Goal: Use online tool/utility: Utilize a website feature to perform a specific function

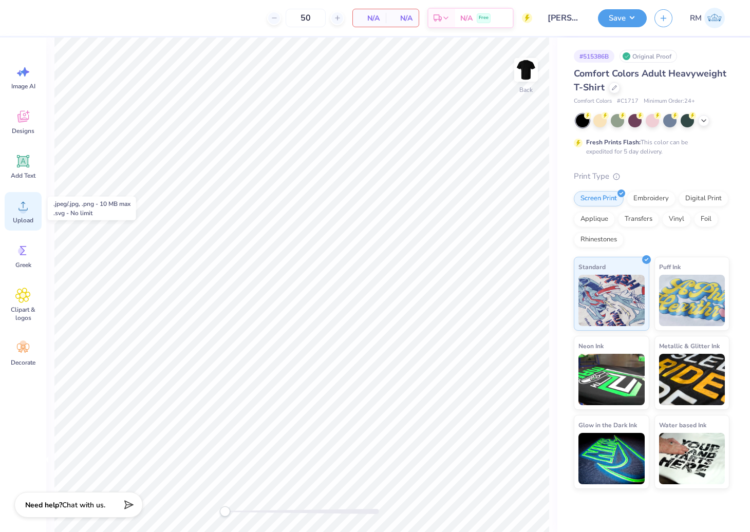
click at [19, 209] on icon at bounding box center [22, 205] width 15 height 15
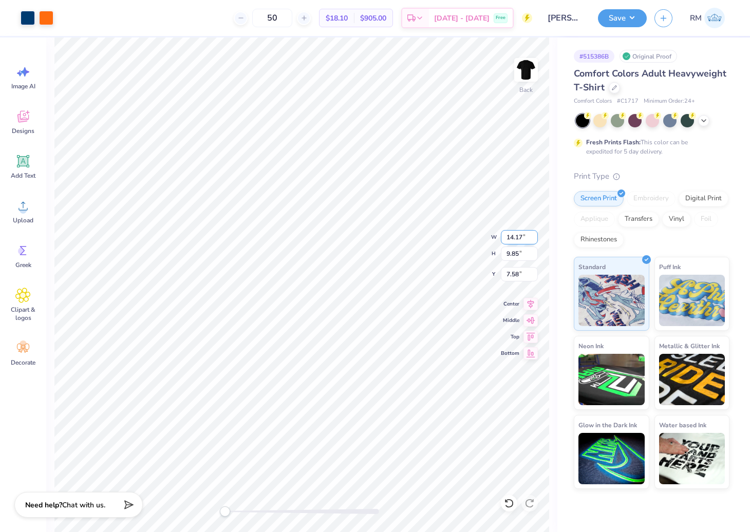
click at [511, 239] on input "14.17" at bounding box center [519, 237] width 37 height 14
type input "3.5"
click at [511, 237] on input "0.86" at bounding box center [519, 237] width 37 height 14
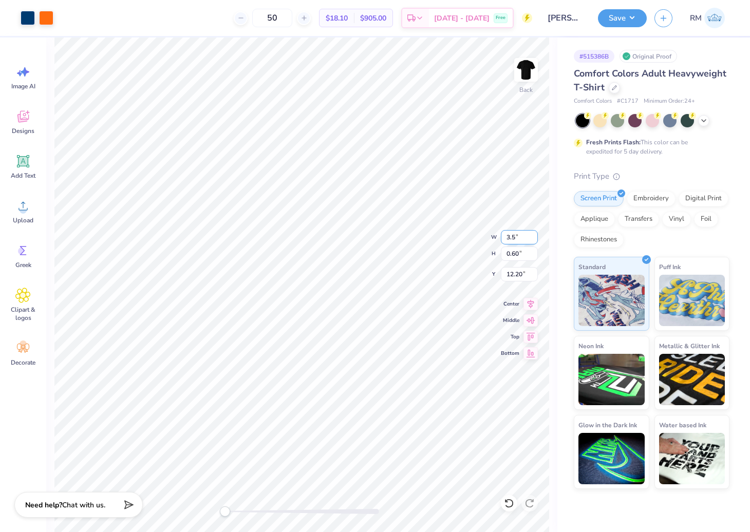
type input "3.5"
click at [509, 238] on input "14.18" at bounding box center [519, 237] width 37 height 14
type input "3.5"
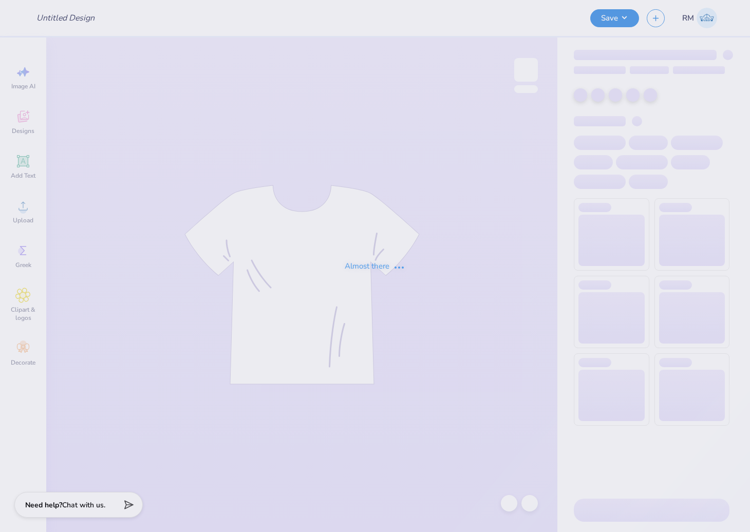
type input "[PERSON_NAME] : [GEOGRAPHIC_DATA]"
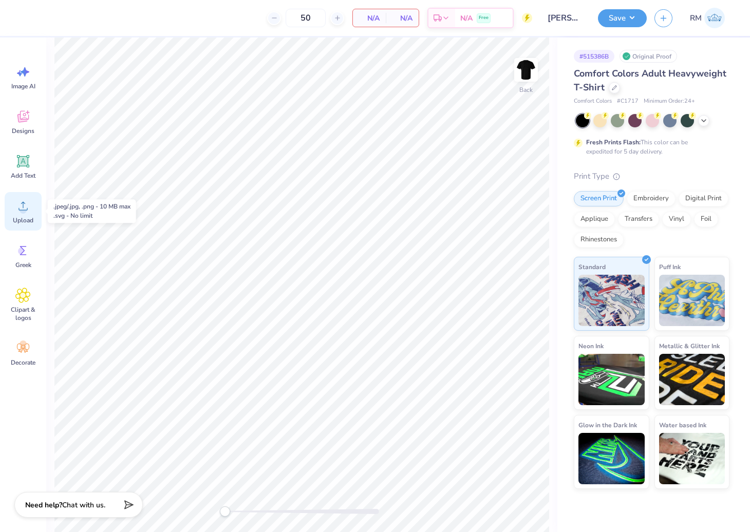
click at [18, 211] on icon at bounding box center [22, 205] width 15 height 15
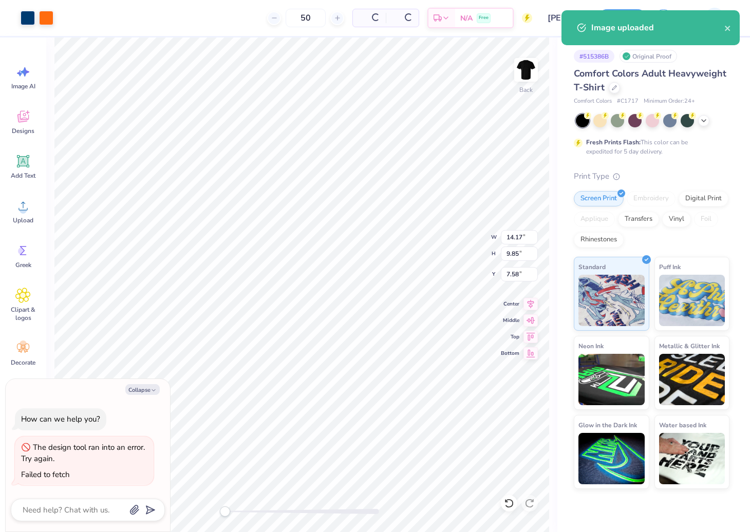
type textarea "x"
click at [512, 240] on input "14.17" at bounding box center [519, 237] width 37 height 14
type input "3.5"
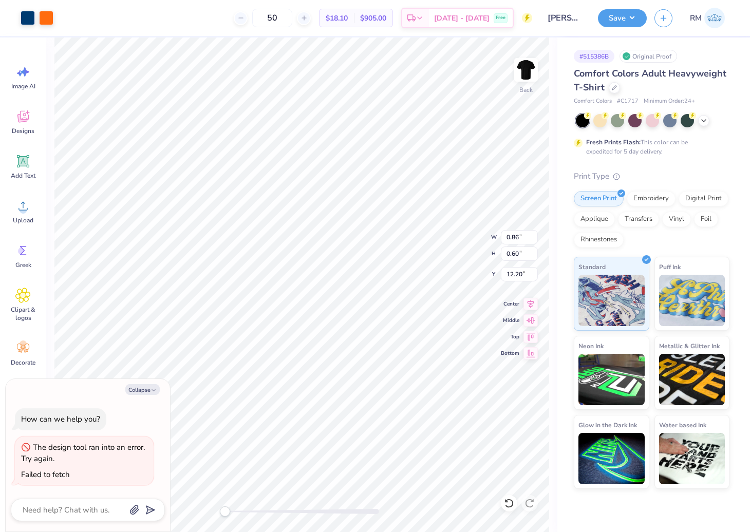
type textarea "x"
click at [509, 234] on input "0.86" at bounding box center [519, 237] width 37 height 14
type input "3.5"
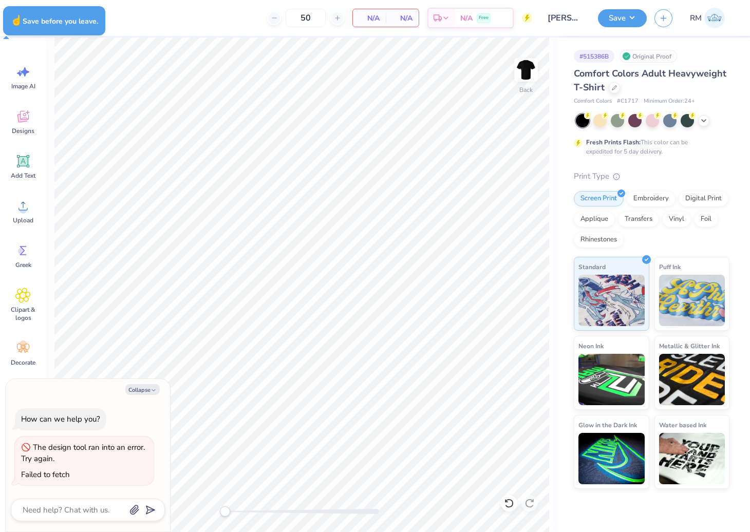
type textarea "x"
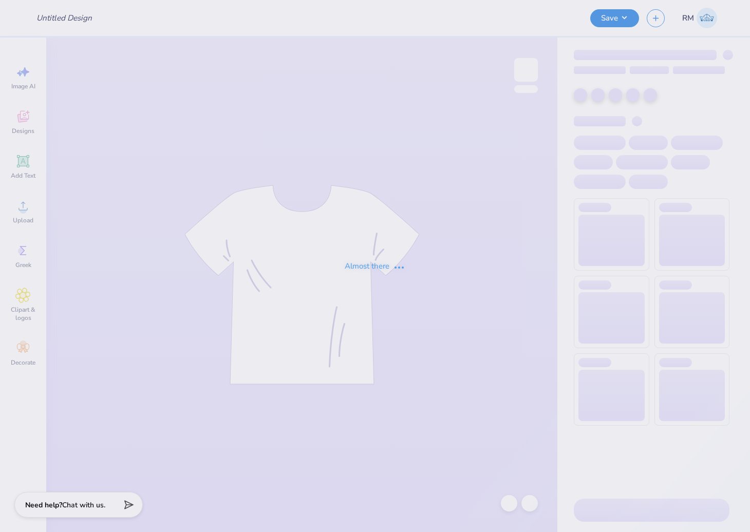
type input "[PERSON_NAME] : [GEOGRAPHIC_DATA]"
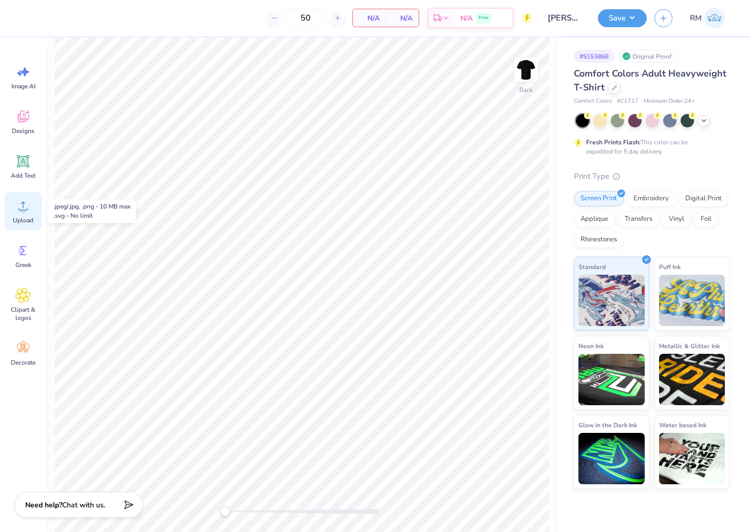
click at [13, 209] on div "Upload" at bounding box center [23, 211] width 37 height 39
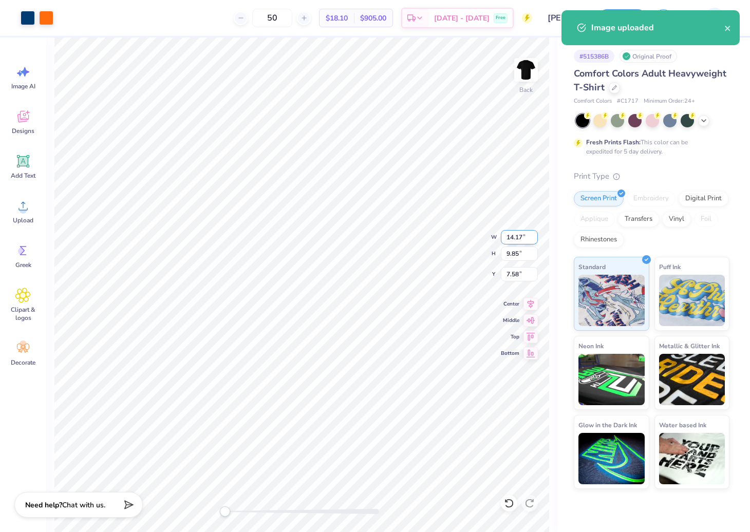
click at [520, 232] on input "14.17" at bounding box center [519, 237] width 37 height 14
type input "3.5"
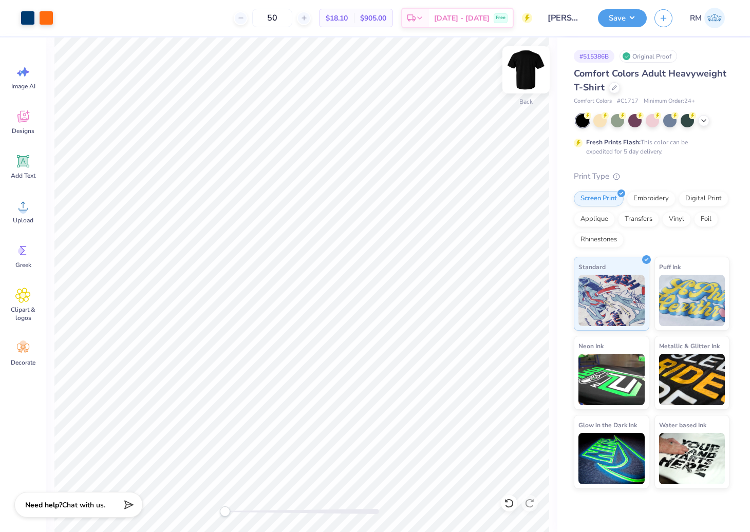
click at [524, 70] on img at bounding box center [525, 69] width 41 height 41
click at [25, 213] on circle at bounding box center [23, 209] width 7 height 7
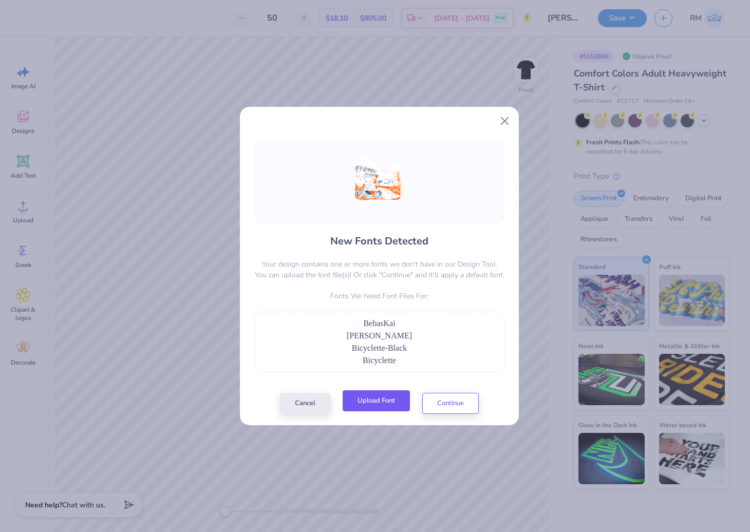
click at [380, 402] on button "Upload Font" at bounding box center [376, 400] width 67 height 21
drag, startPoint x: 432, startPoint y: 351, endPoint x: 340, endPoint y: 348, distance: 92.5
click at [340, 348] on div "Bicyclette-Black" at bounding box center [379, 348] width 238 height 12
copy span "Bicyclette-Black"
click at [502, 127] on button "Close" at bounding box center [505, 121] width 20 height 20
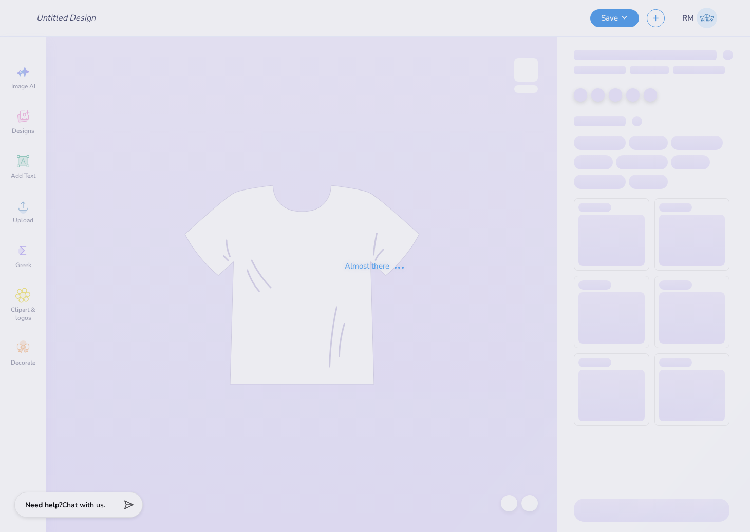
type input "[PERSON_NAME] : [GEOGRAPHIC_DATA]"
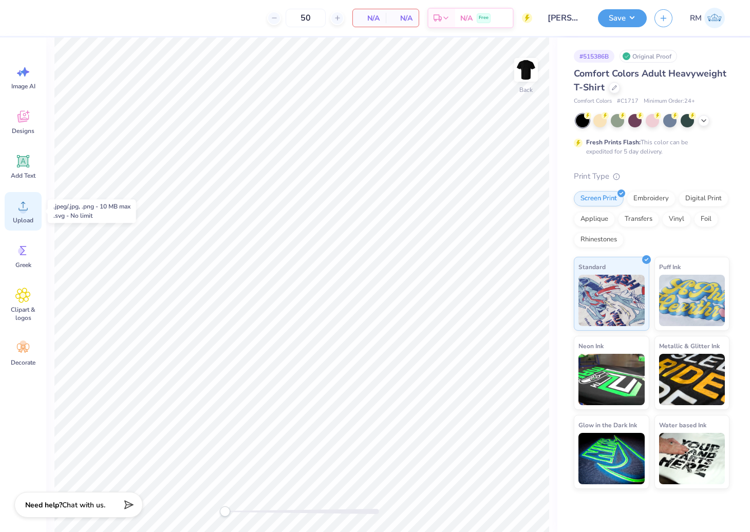
click at [24, 217] on span "Upload" at bounding box center [23, 220] width 21 height 8
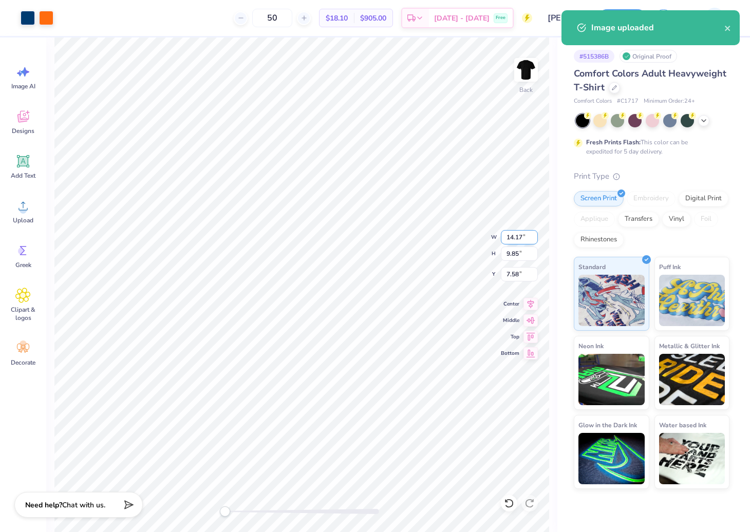
click at [510, 232] on input "14.17" at bounding box center [519, 237] width 37 height 14
type input "3.5"
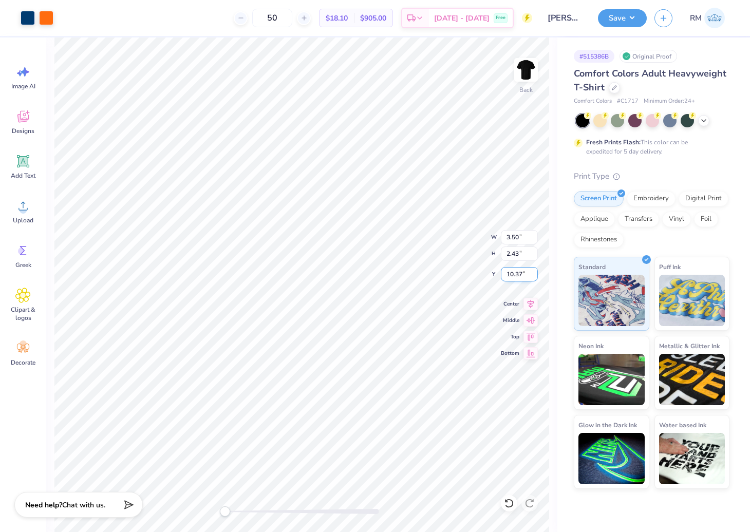
click at [516, 273] on input "10.37" at bounding box center [519, 274] width 37 height 14
type input "3"
click at [532, 70] on img at bounding box center [525, 69] width 41 height 41
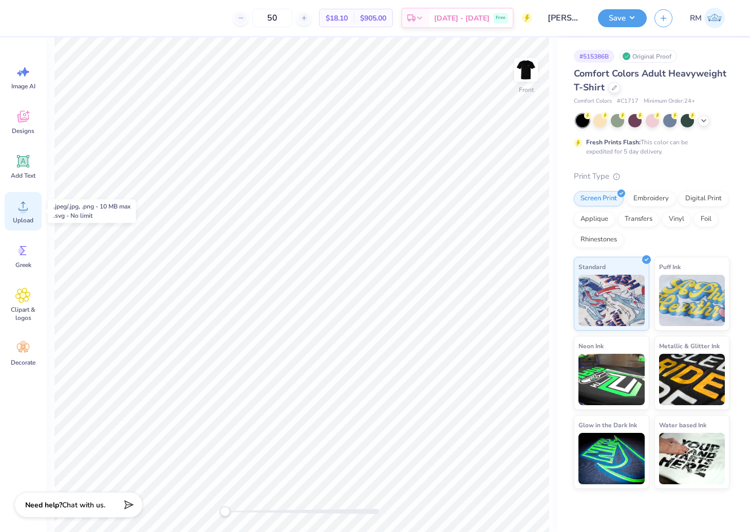
click at [29, 207] on icon at bounding box center [22, 205] width 15 height 15
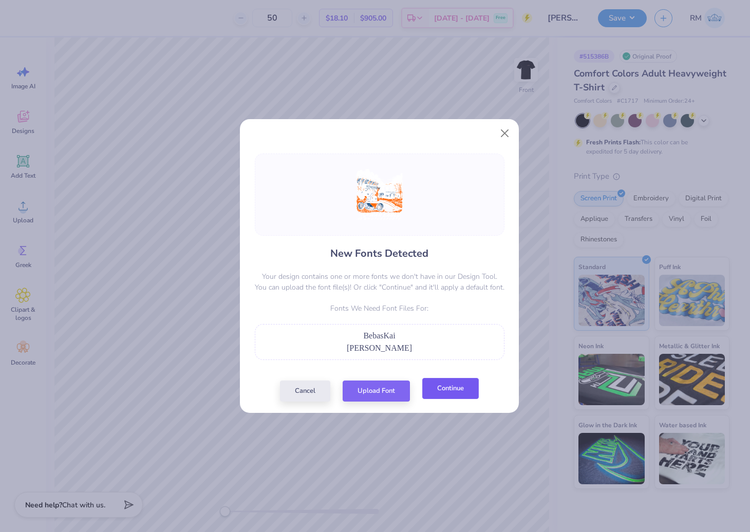
click at [445, 390] on button "Continue" at bounding box center [450, 388] width 57 height 21
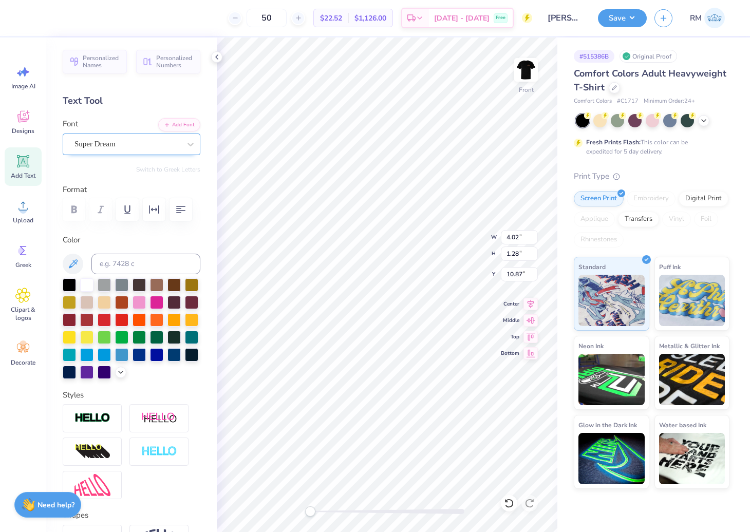
click at [118, 144] on div "Super Dream" at bounding box center [127, 144] width 108 height 16
click at [135, 233] on div at bounding box center [131, 229] width 111 height 18
type input "BEBAS"
click at [77, 208] on icon "button" at bounding box center [74, 209] width 12 height 12
type input "3.00"
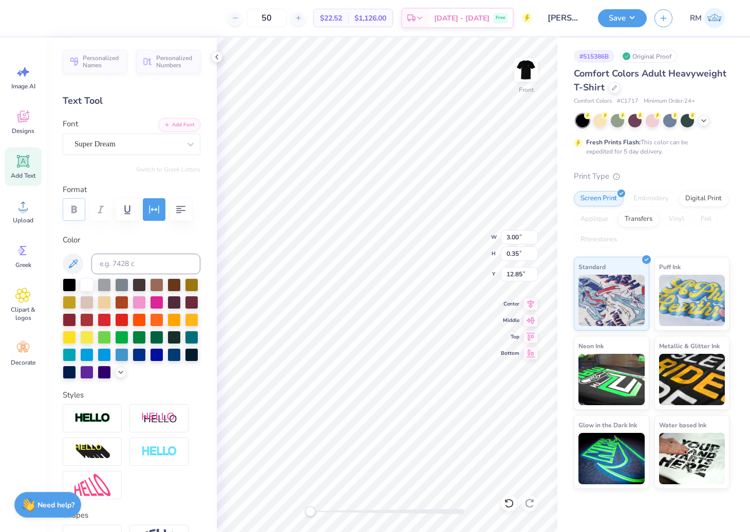
type input "0.35"
type input "12.85"
click at [137, 142] on div "Super Dream" at bounding box center [127, 144] width 108 height 16
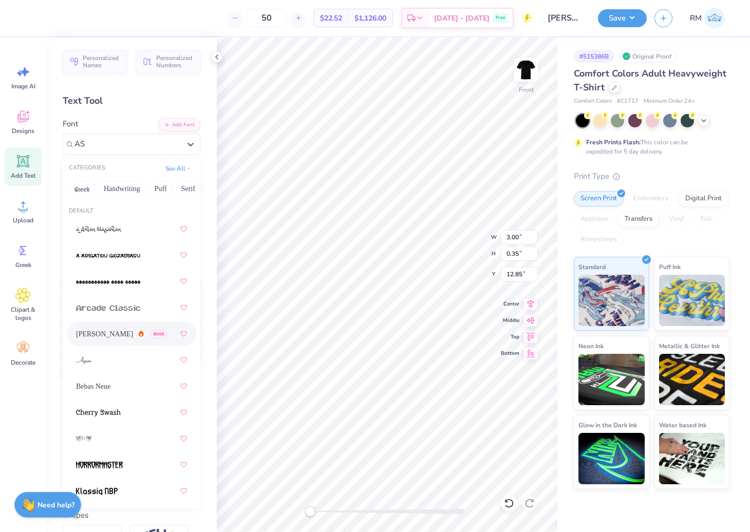
click at [111, 336] on div "Asimov Greek" at bounding box center [121, 334] width 91 height 11
type input "AS"
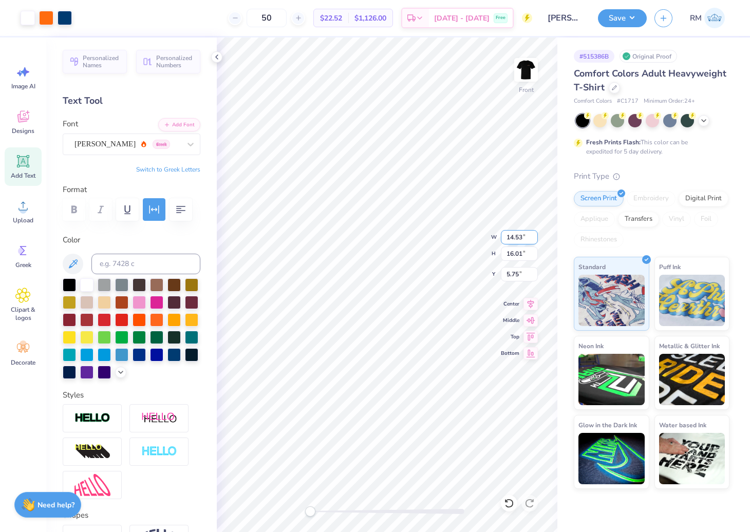
click at [512, 234] on input "14.53" at bounding box center [519, 237] width 37 height 14
click at [514, 280] on input "5.75" at bounding box center [519, 274] width 37 height 14
type input "9.91"
type input "11.92"
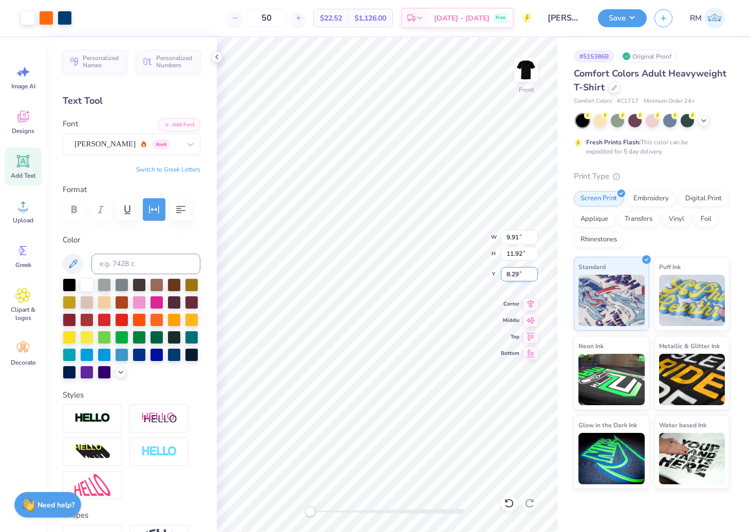
click at [514, 279] on input "8.29" at bounding box center [519, 274] width 37 height 14
type input "3.00"
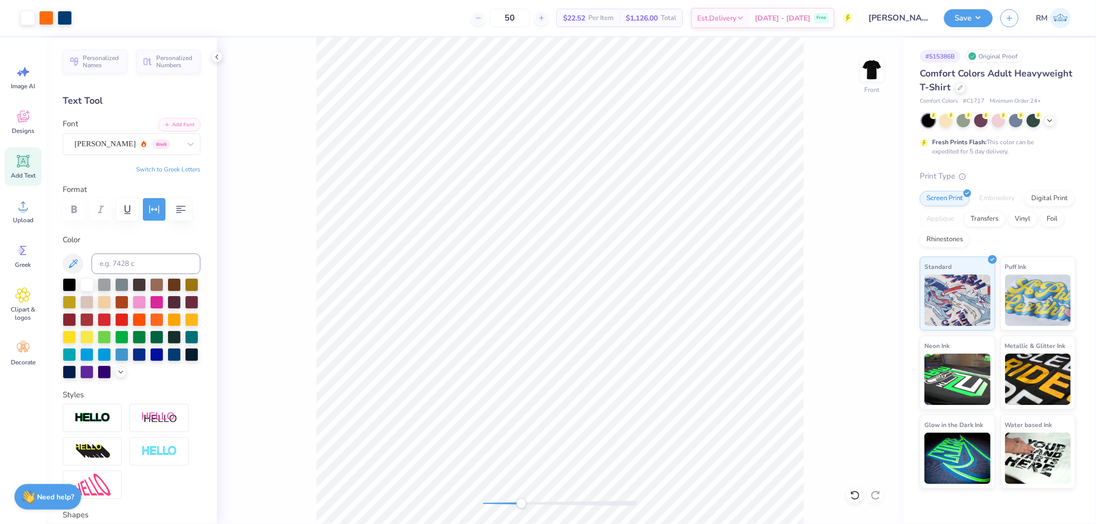
drag, startPoint x: 484, startPoint y: 502, endPoint x: 521, endPoint y: 502, distance: 37.5
click at [521, 502] on div "Accessibility label" at bounding box center [521, 504] width 10 height 10
click at [453, 501] on div "Front" at bounding box center [560, 280] width 686 height 487
click at [749, 274] on input "1.85" at bounding box center [864, 271] width 37 height 14
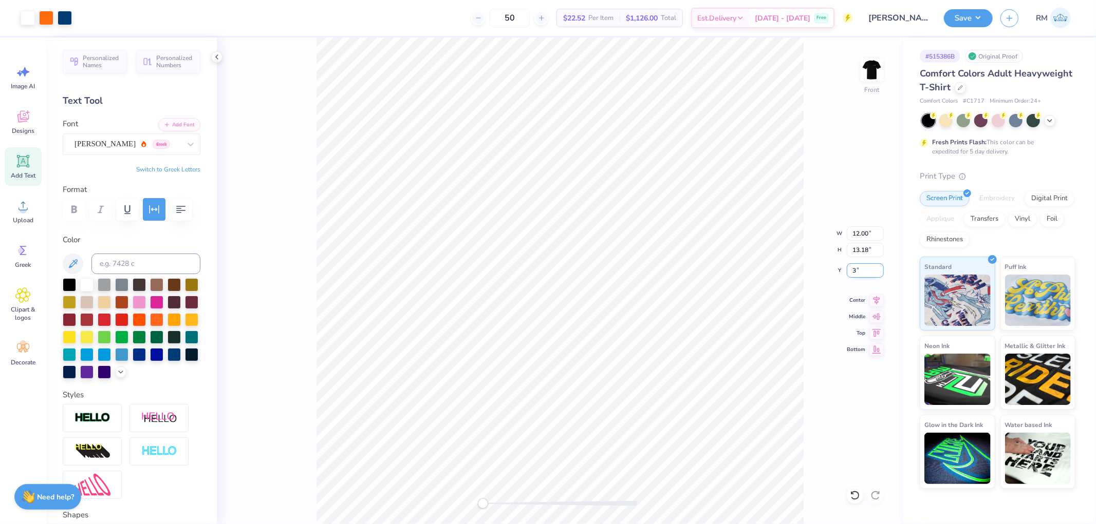
type input "3.00"
click at [749, 19] on button "Save" at bounding box center [968, 17] width 49 height 18
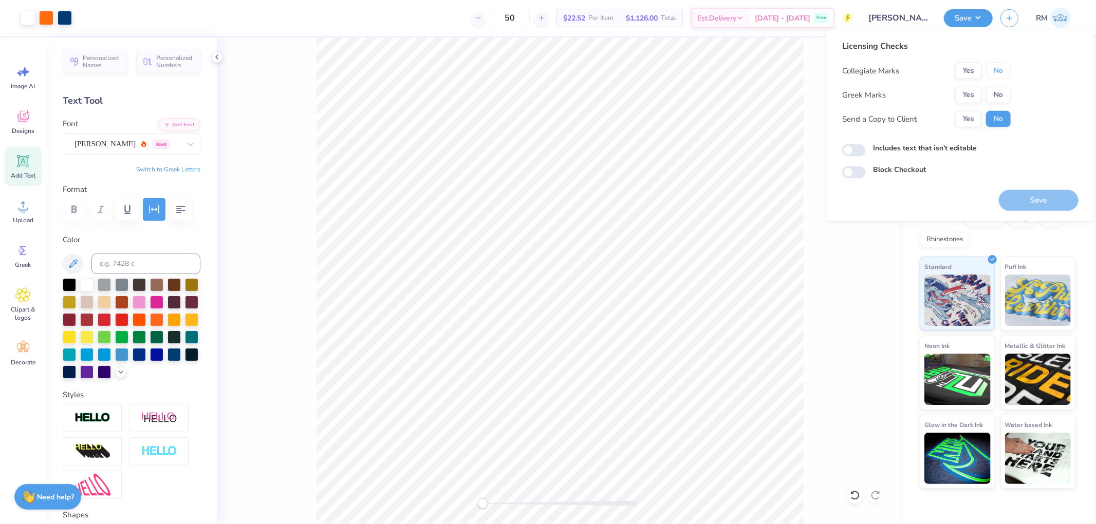
drag, startPoint x: 1003, startPoint y: 65, endPoint x: 1002, endPoint y: 84, distance: 18.6
click at [749, 65] on button "No" at bounding box center [998, 71] width 25 height 16
click at [749, 84] on div "Collegiate Marks Yes No Greek Marks Yes No Send a Copy to Client Yes No" at bounding box center [926, 95] width 168 height 65
click at [749, 91] on button "No" at bounding box center [998, 95] width 25 height 16
click at [749, 115] on button "Yes" at bounding box center [968, 119] width 27 height 16
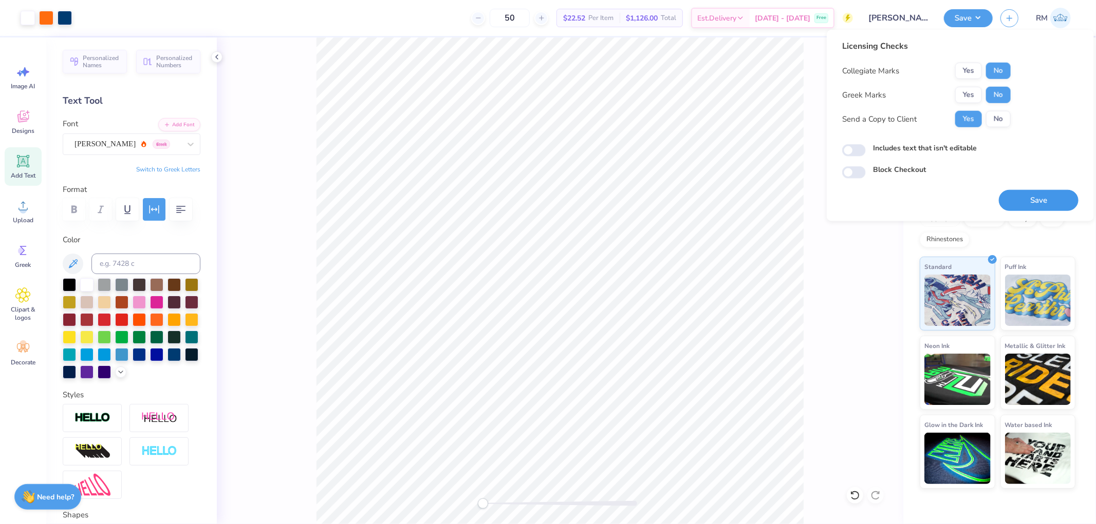
click at [749, 204] on button "Save" at bounding box center [1039, 200] width 80 height 21
